Goal: Transaction & Acquisition: Obtain resource

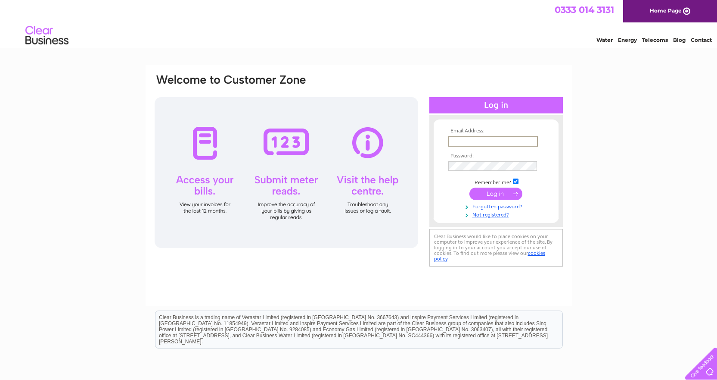
click at [468, 145] on input "text" at bounding box center [494, 141] width 90 height 10
type input "ageggan@lsh.co.uk"
click at [503, 196] on input "submit" at bounding box center [496, 193] width 53 height 12
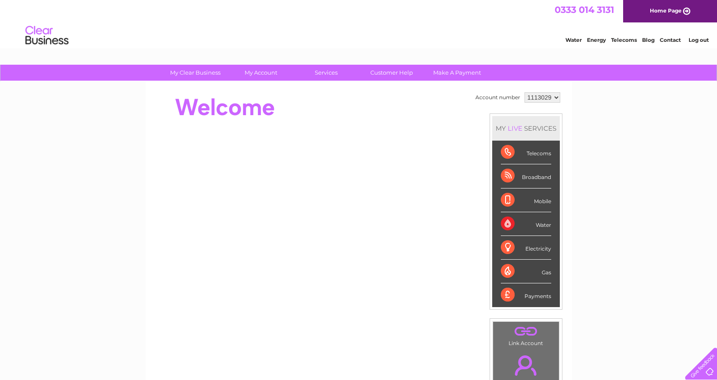
click at [559, 96] on select "1113029 1143187 1143188 1143189" at bounding box center [543, 97] width 36 height 10
click at [525, 92] on select "1113029 1143187 1143188 1143189" at bounding box center [543, 97] width 36 height 10
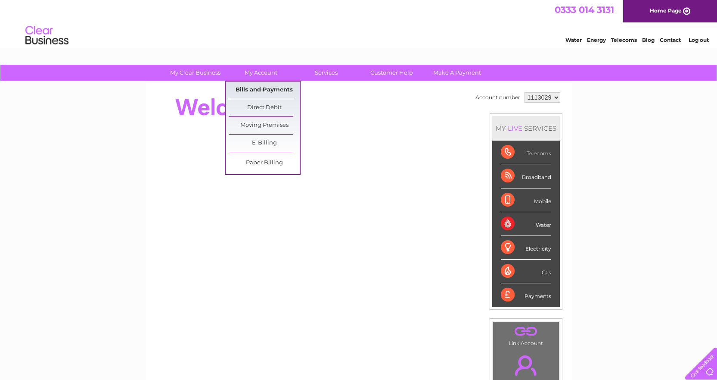
click at [263, 88] on link "Bills and Payments" at bounding box center [264, 89] width 71 height 17
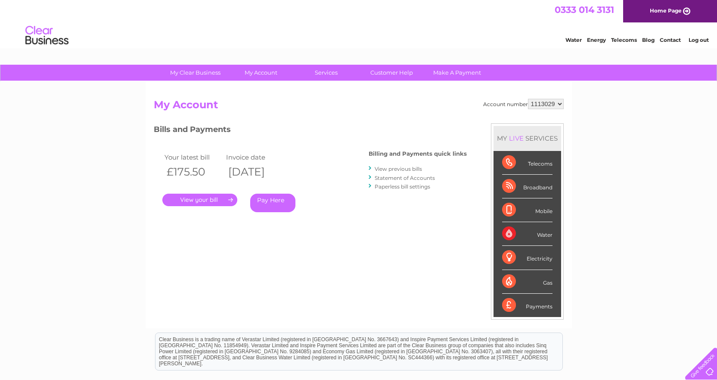
click at [415, 175] on link "Statement of Accounts" at bounding box center [405, 178] width 60 height 6
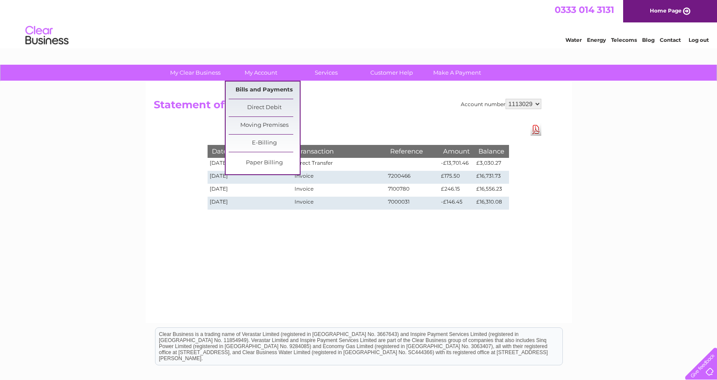
click at [275, 92] on link "Bills and Payments" at bounding box center [264, 89] width 71 height 17
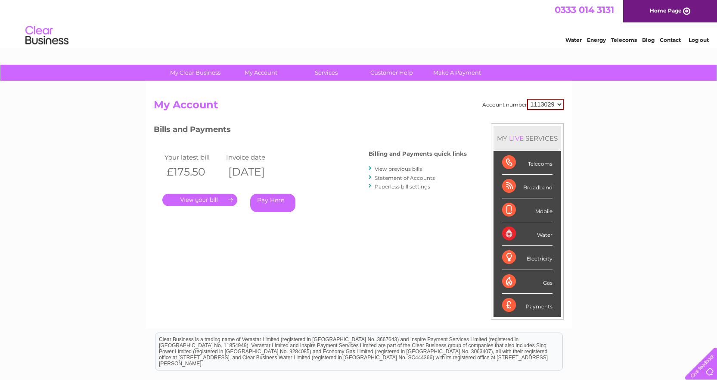
click at [202, 206] on link "." at bounding box center [199, 199] width 75 height 12
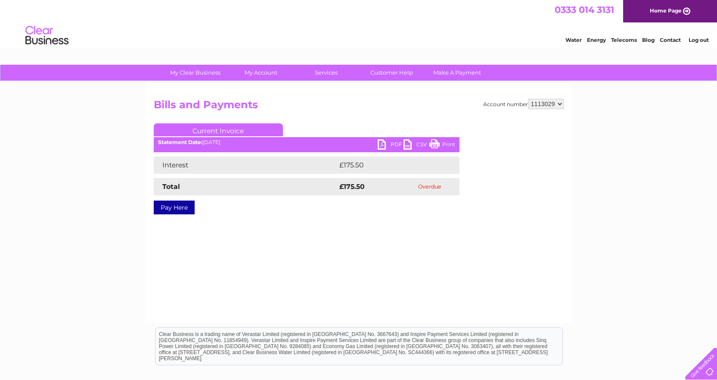
click at [387, 146] on link "PDF" at bounding box center [391, 145] width 26 height 12
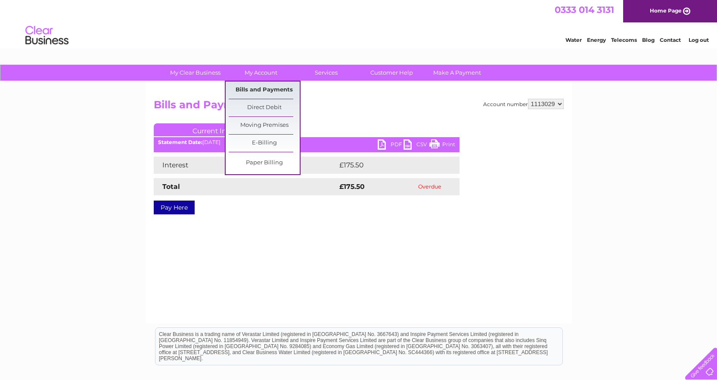
click at [265, 94] on link "Bills and Payments" at bounding box center [264, 89] width 71 height 17
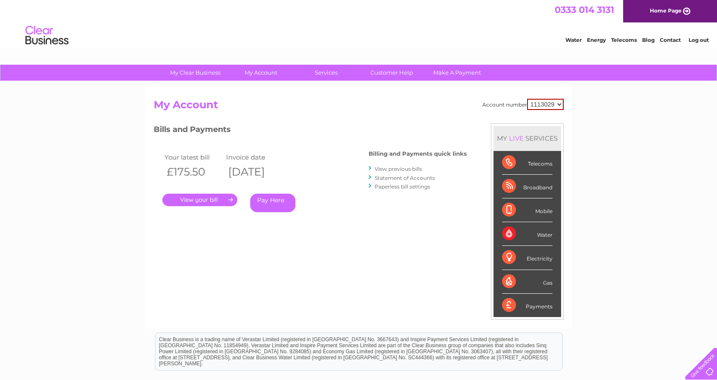
click at [428, 179] on link "Statement of Accounts" at bounding box center [405, 178] width 60 height 6
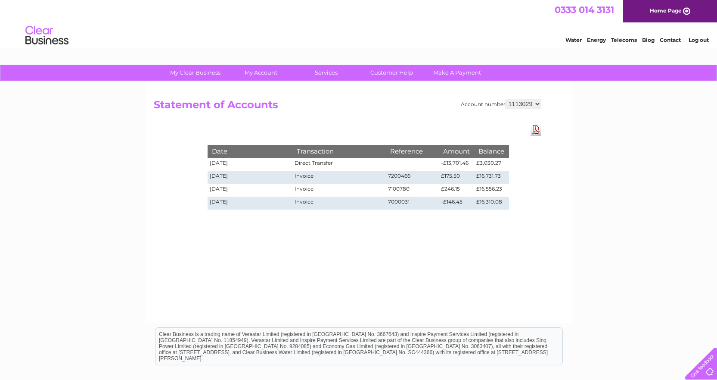
click at [539, 106] on select "1113029 1143187 1143188 1143189" at bounding box center [524, 104] width 36 height 10
select select "1143187"
click at [506, 99] on select "1113029 1143187 1143188 1143189" at bounding box center [524, 104] width 36 height 10
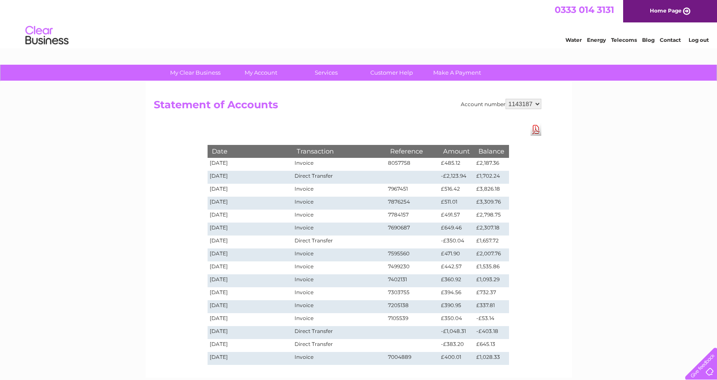
click at [536, 133] on link "Download Pdf" at bounding box center [536, 129] width 11 height 12
click at [534, 103] on select "1113029 1143187 1143188 1143189" at bounding box center [524, 104] width 36 height 10
select select "1143188"
click at [506, 99] on select "1113029 1143187 1143188 1143189" at bounding box center [524, 104] width 36 height 10
click at [540, 134] on link "Download Pdf" at bounding box center [536, 129] width 11 height 12
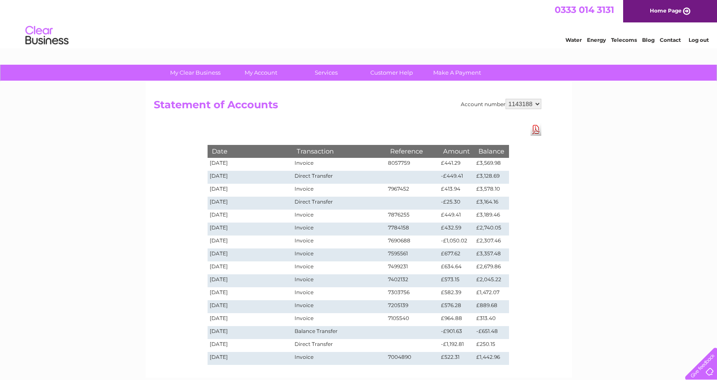
click at [599, 167] on div "My Clear Business Login Details My Details My Preferences Link Account My Accou…" at bounding box center [358, 295] width 717 height 460
click at [536, 102] on select "1113029 1143187 1143188 1143189" at bounding box center [524, 104] width 36 height 10
click at [506, 99] on select "1113029 1143187 1143188 1143189" at bounding box center [524, 104] width 36 height 10
click at [534, 130] on link "Download Pdf" at bounding box center [536, 129] width 11 height 12
click at [537, 106] on select "1113029 1143187 1143188 1143189" at bounding box center [524, 104] width 36 height 10
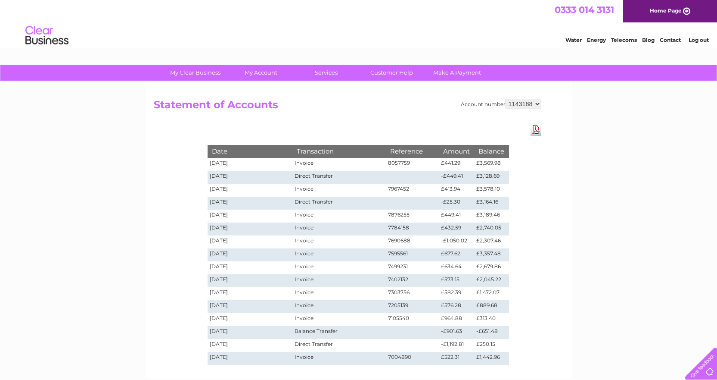
select select "1143189"
click at [506, 99] on select "1113029 1143187 1143188 1143189" at bounding box center [524, 104] width 36 height 10
click at [538, 130] on link "Download Pdf" at bounding box center [536, 129] width 11 height 12
click at [538, 101] on select "1113029 1143187 1143188 1143189" at bounding box center [524, 104] width 36 height 10
select select "1113029"
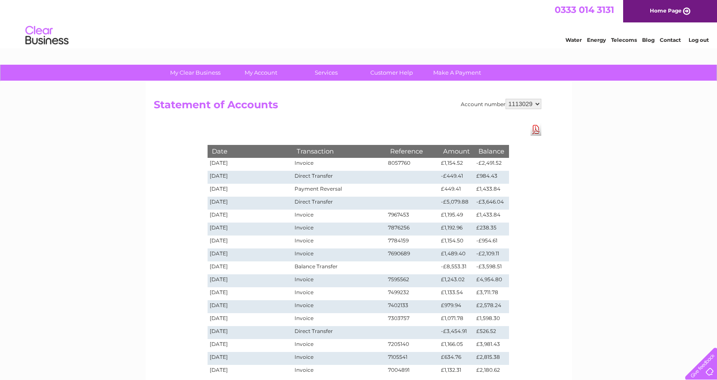
click at [506, 99] on select "1113029 1143187 1143188 1143189" at bounding box center [524, 104] width 36 height 10
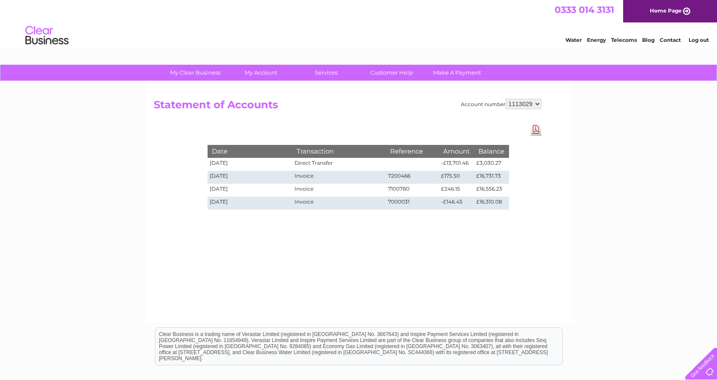
click at [537, 131] on link "Download Pdf" at bounding box center [536, 129] width 11 height 12
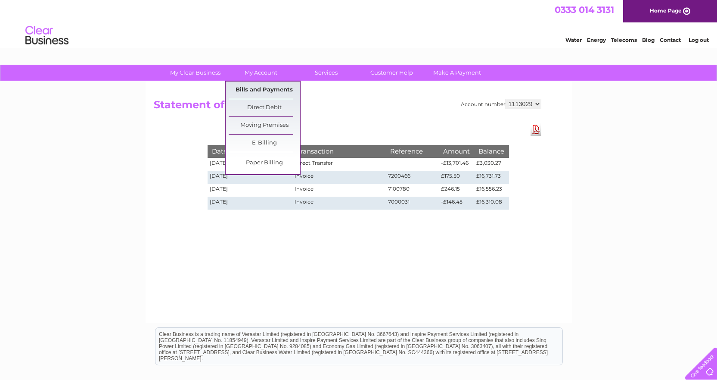
click at [264, 81] on link "Bills and Payments" at bounding box center [264, 89] width 71 height 17
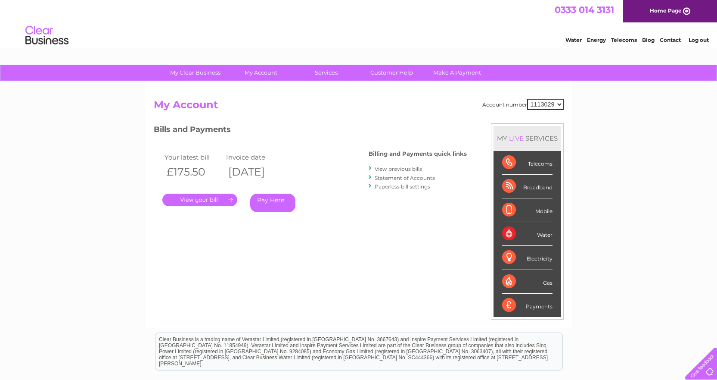
click at [412, 169] on link "View previous bills" at bounding box center [398, 168] width 47 height 6
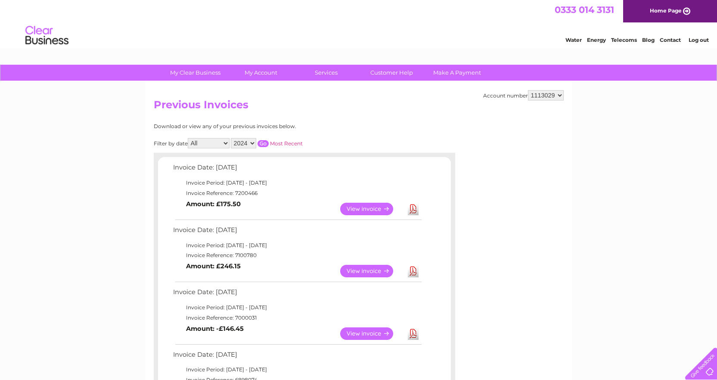
click at [358, 271] on link "View" at bounding box center [371, 271] width 63 height 12
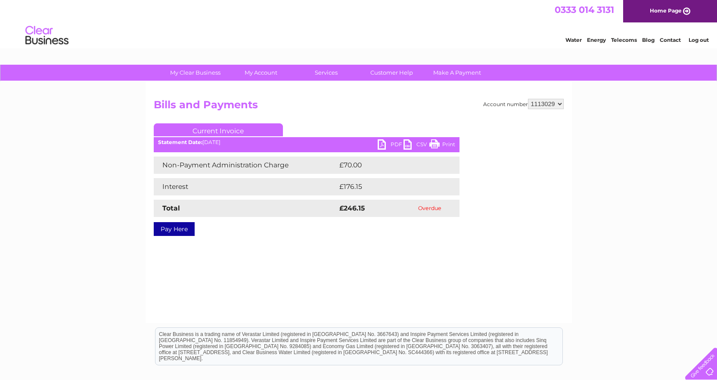
click at [387, 143] on link "PDF" at bounding box center [391, 145] width 26 height 12
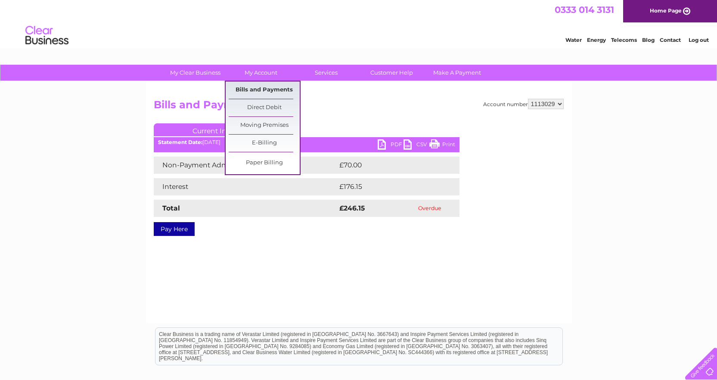
click at [276, 92] on link "Bills and Payments" at bounding box center [264, 89] width 71 height 17
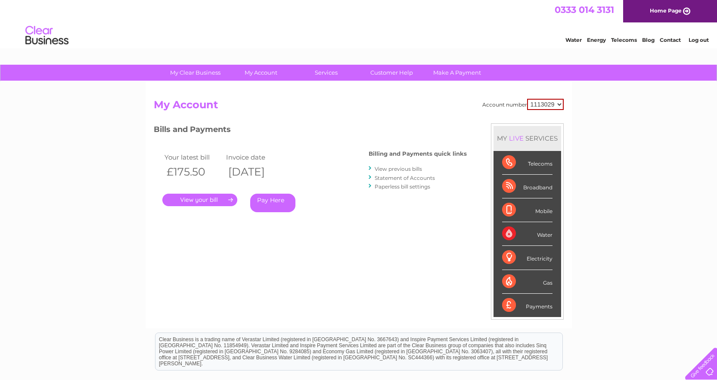
click at [417, 167] on link "View previous bills" at bounding box center [398, 168] width 47 height 6
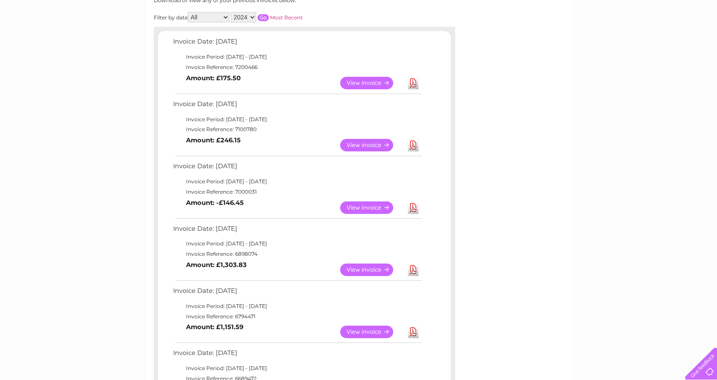
scroll to position [129, 0]
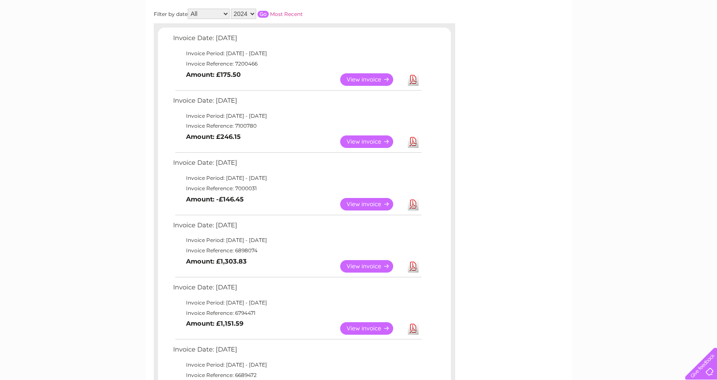
click at [352, 269] on link "View" at bounding box center [371, 266] width 63 height 12
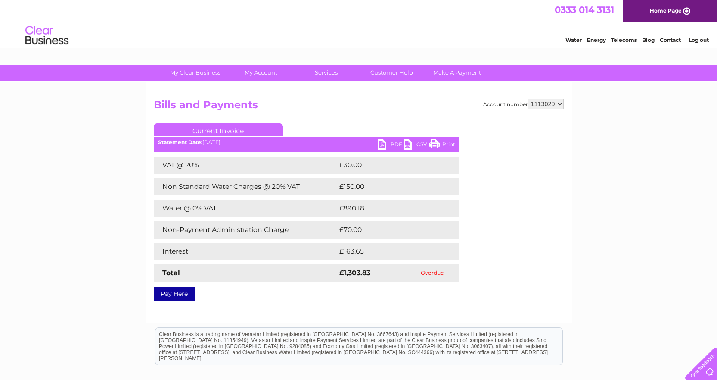
click at [393, 142] on link "PDF" at bounding box center [391, 145] width 26 height 12
